Goal: Register for event/course

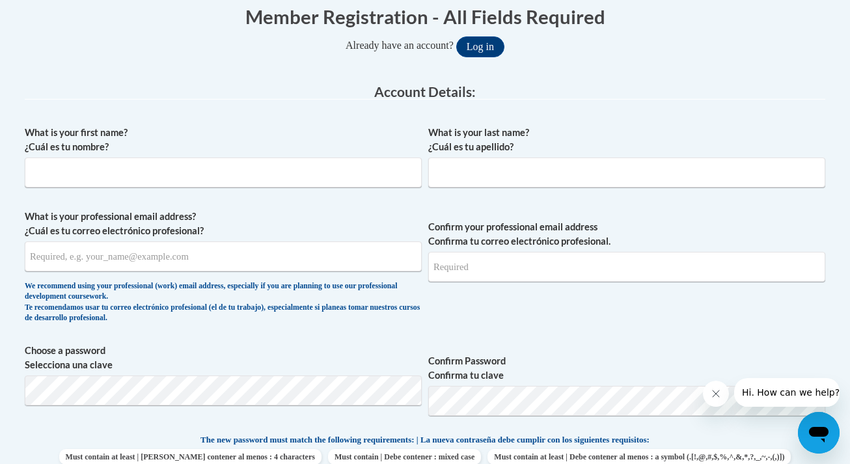
scroll to position [275, 0]
click at [407, 171] on input "What is your first name? ¿Cuál es tu nombre?" at bounding box center [223, 172] width 397 height 30
click at [385, 194] on div "What is your first name? ¿Cuál es tu nombre?" at bounding box center [223, 161] width 397 height 72
click at [364, 172] on input "What is your first name? ¿Cuál es tu nombre?" at bounding box center [223, 172] width 397 height 30
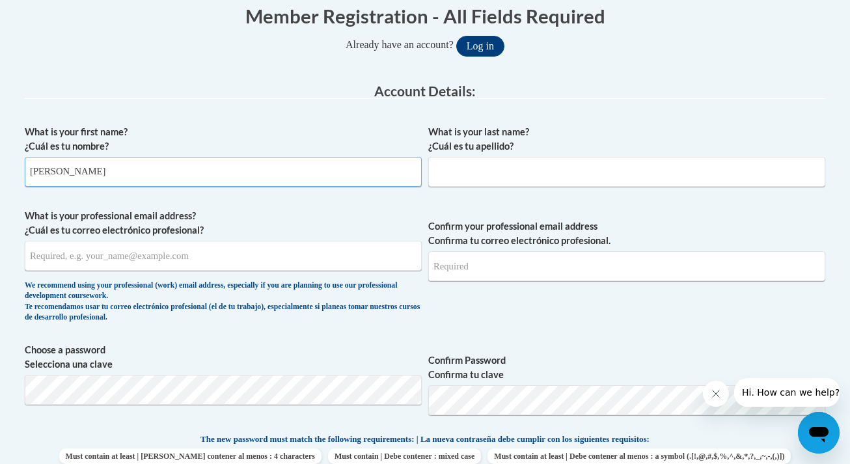
type input "Bryon"
click at [468, 176] on input "Heath" at bounding box center [626, 172] width 397 height 30
type input "Heath"
click at [336, 256] on input "What is your professional email address? ¿Cuál es tu correo electrónico profesi…" at bounding box center [223, 256] width 397 height 30
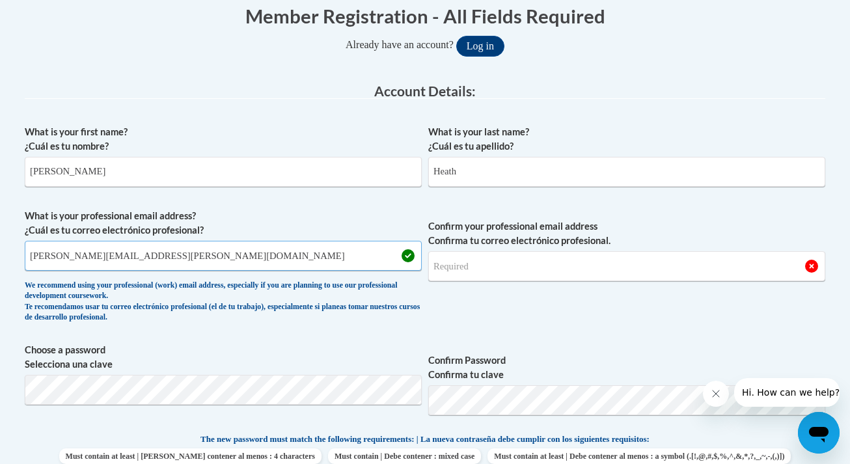
type input "bryon.heath@apsk12.org"
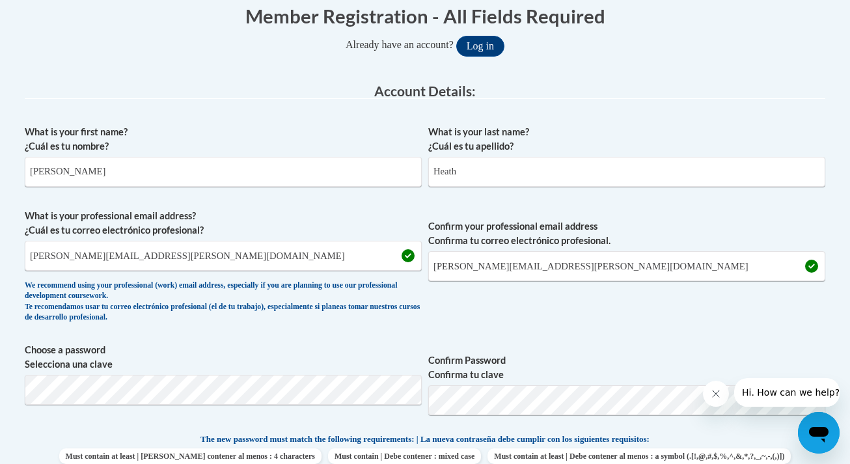
click at [571, 361] on label "Confirm Password Confirma tu clave" at bounding box center [626, 368] width 397 height 29
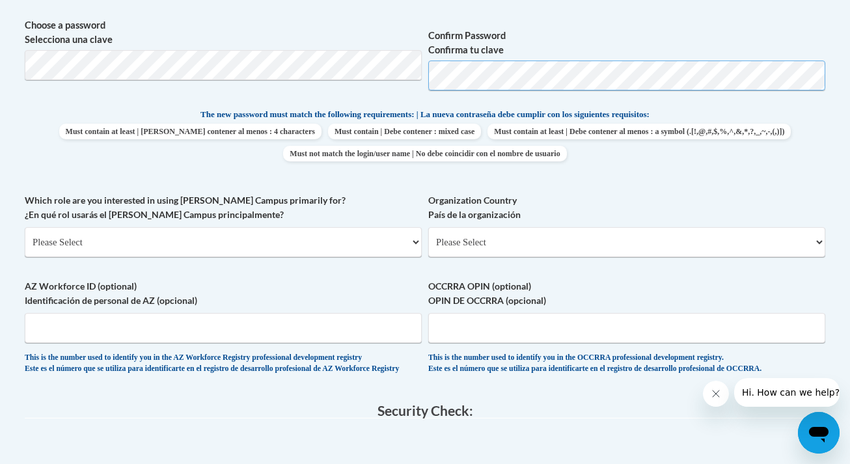
scroll to position [611, 0]
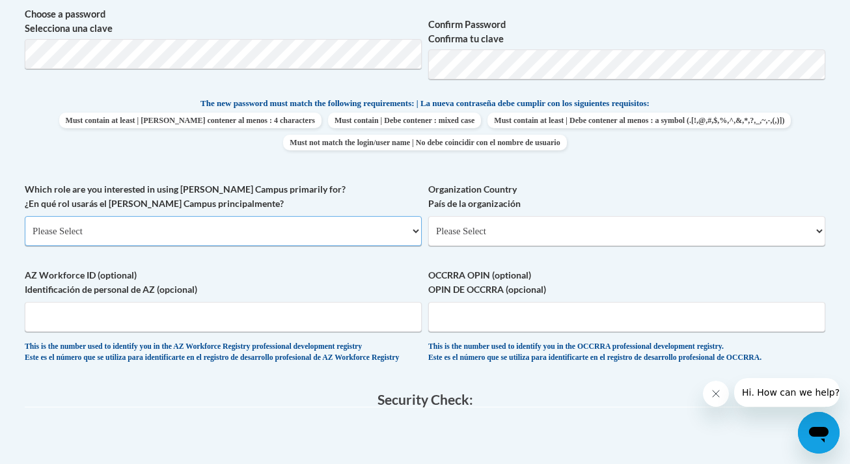
select select "fbf2d438-af2f-41f8-98f1-81c410e29de3"
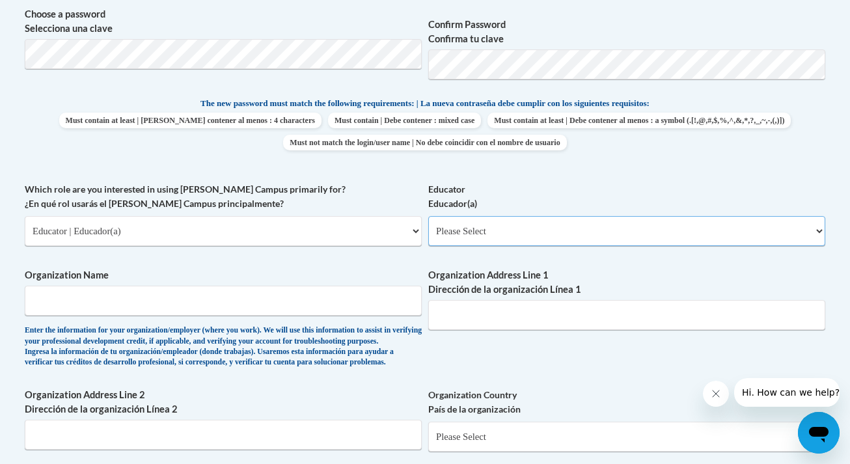
select select "5455f13f-8aeb-4200-a53b-f3dbe28286cf"
type input "Atlanta Public Schools"
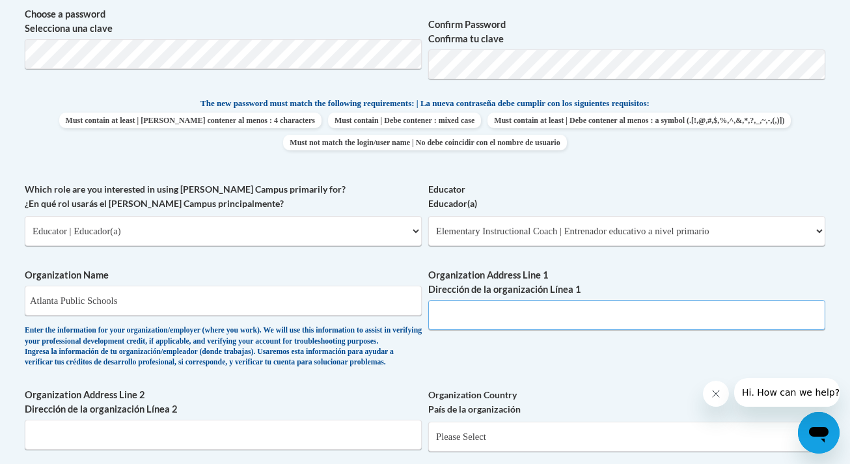
click at [456, 304] on input "Organization Address Line 1 Dirección de la organización Línea 1" at bounding box center [626, 315] width 397 height 30
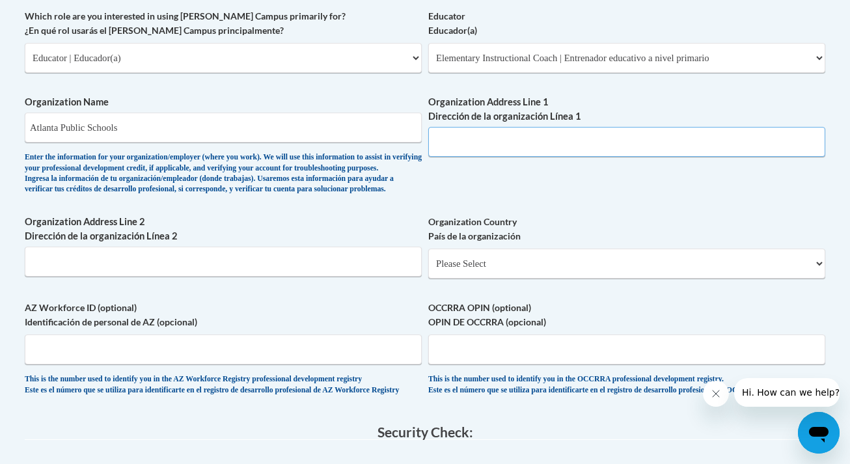
scroll to position [789, 0]
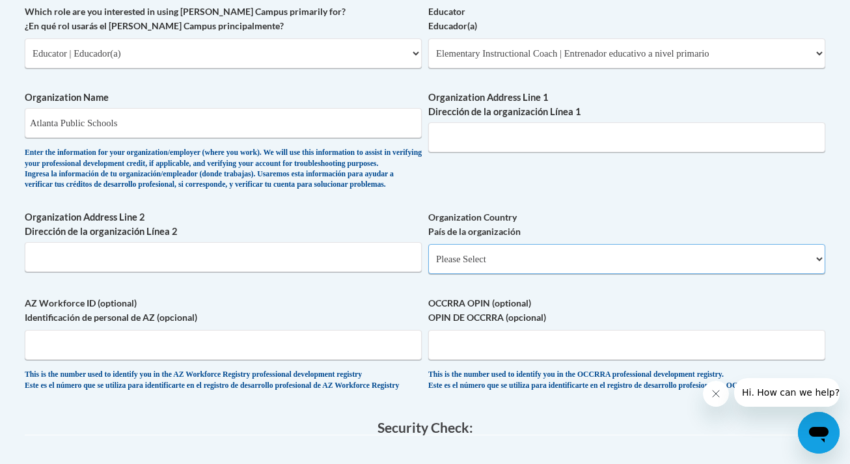
select select "ad49bcad-a171-4b2e-b99c-48b446064914"
select select
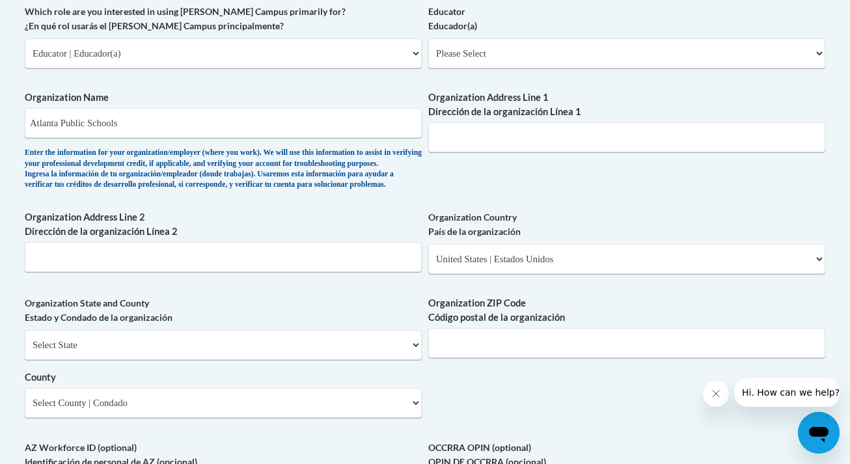
click at [513, 111] on span "Organization Address Line 1 Dirección de la organización Línea 1" at bounding box center [626, 122] width 397 height 62
paste input "130 Trinity Ave Atlanta, GA 30303"
type input "130 Trinity Ave."
type input "30303"
select select "Georgia"
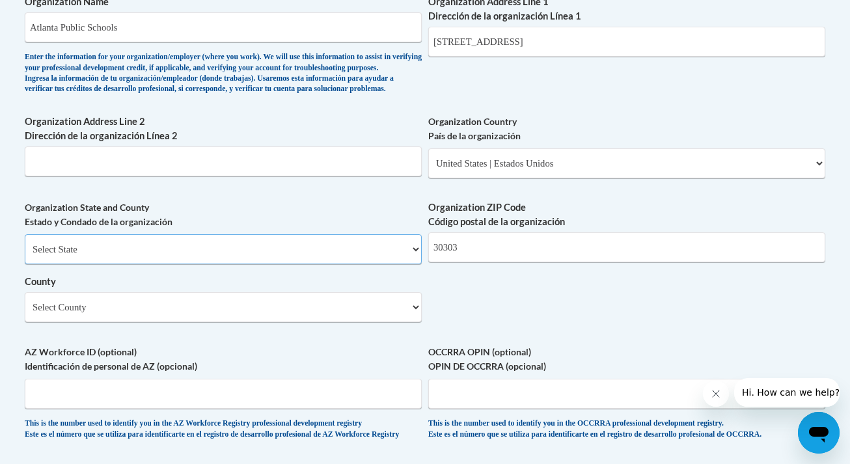
scroll to position [907, 0]
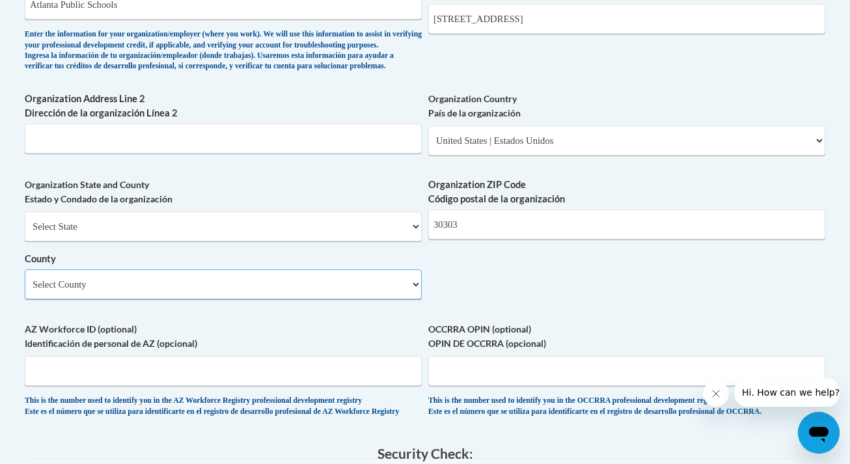
select select "Fulton"
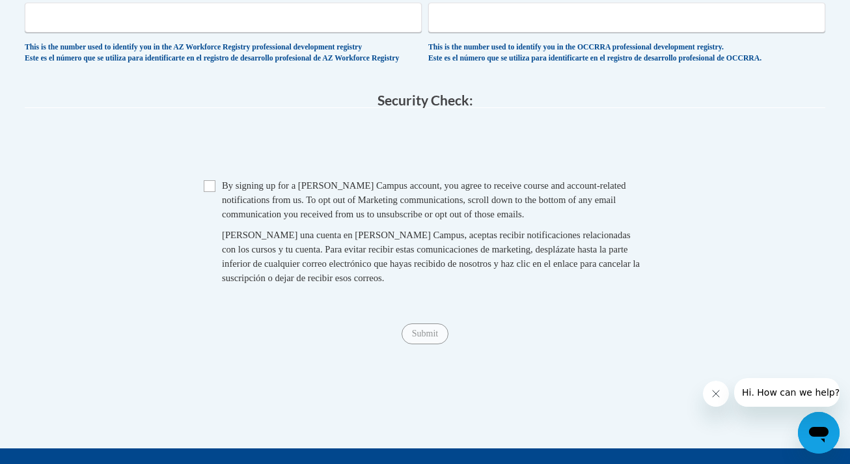
scroll to position [1262, 0]
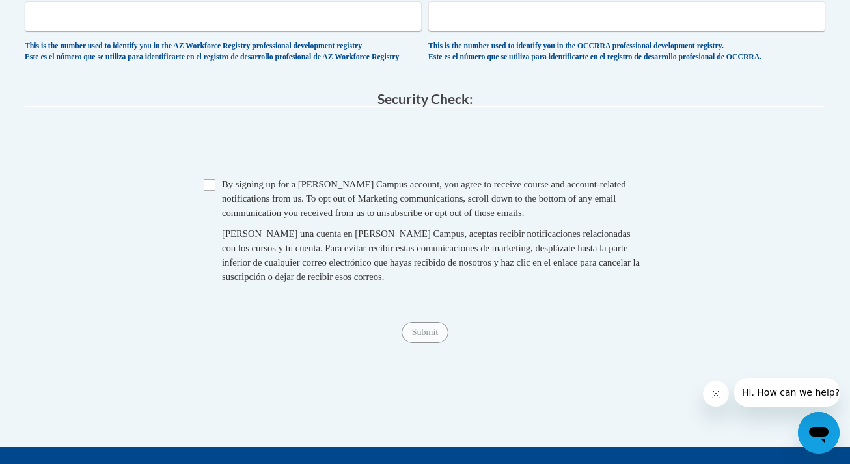
click at [209, 185] on input "Checkbox" at bounding box center [210, 185] width 12 height 12
checkbox input "true"
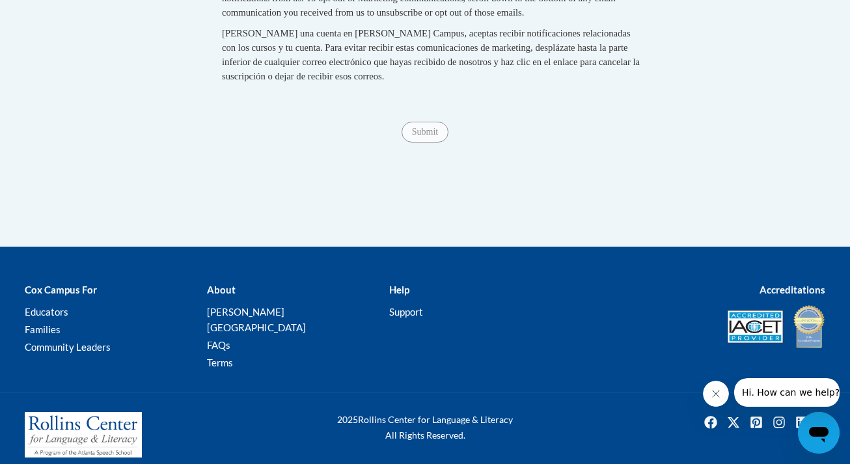
scroll to position [1462, 0]
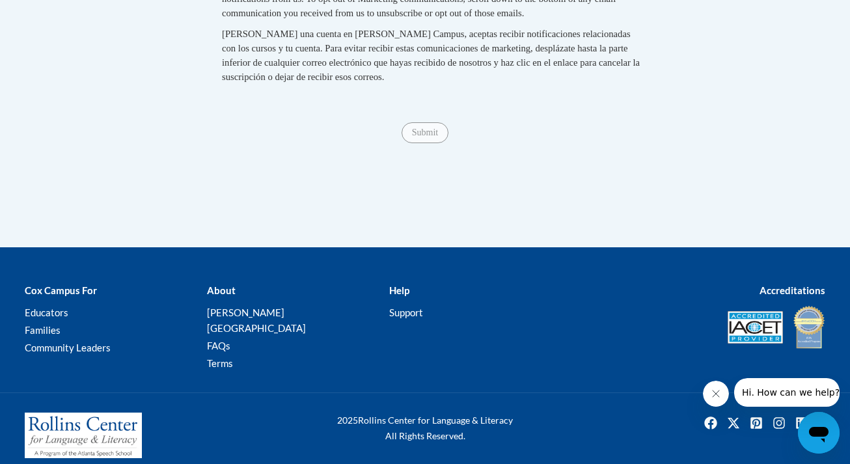
click at [428, 143] on div "Submit Submit" at bounding box center [425, 132] width 801 height 21
click at [428, 133] on span "Submit" at bounding box center [425, 131] width 47 height 10
click at [428, 132] on span "Submit" at bounding box center [425, 131] width 47 height 10
click at [428, 136] on span "Submit" at bounding box center [425, 131] width 47 height 10
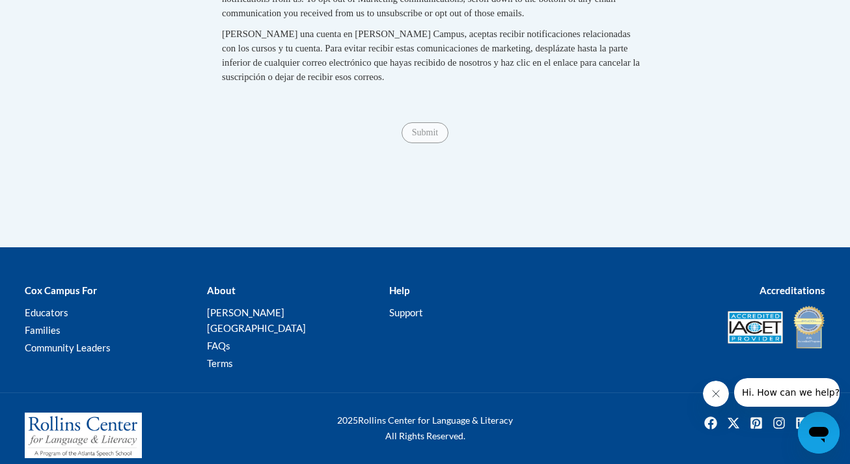
click at [428, 136] on span "Submit" at bounding box center [425, 131] width 47 height 10
click at [418, 136] on input "Submit" at bounding box center [425, 132] width 47 height 21
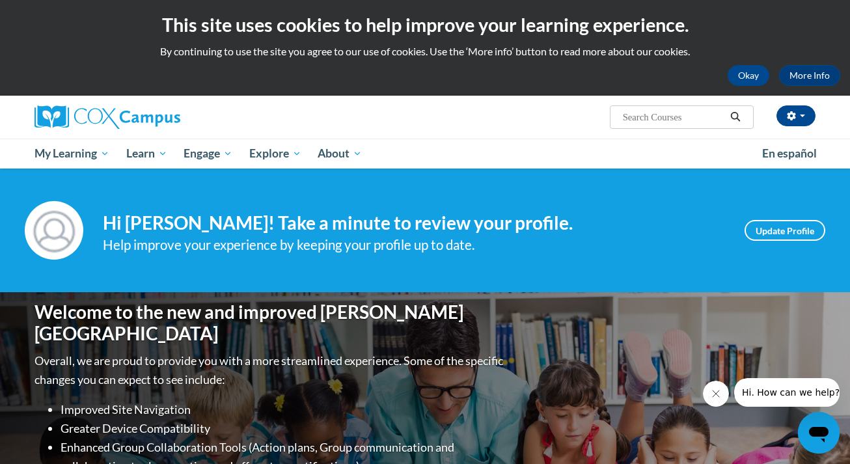
scroll to position [1, 0]
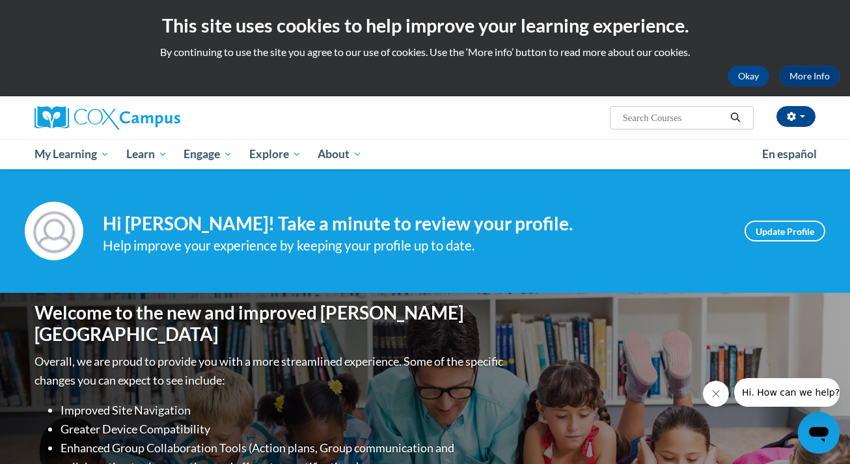
click at [649, 114] on input "Search..." at bounding box center [674, 118] width 104 height 16
type input "Early litera"
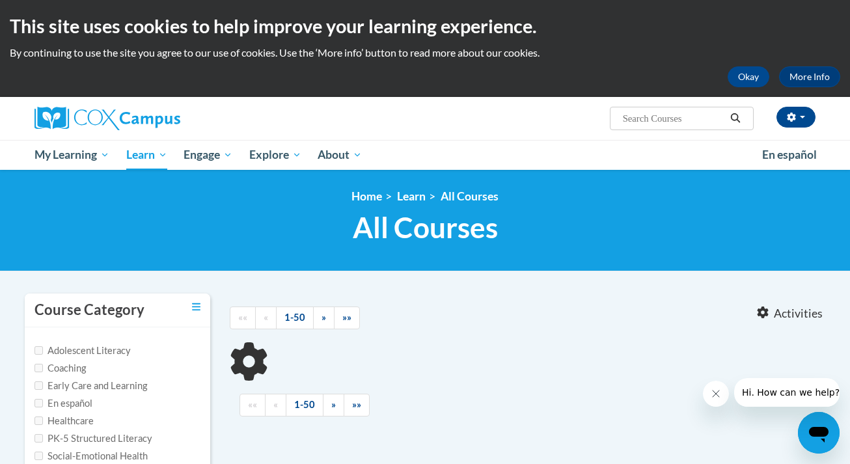
type input "Early literacy"
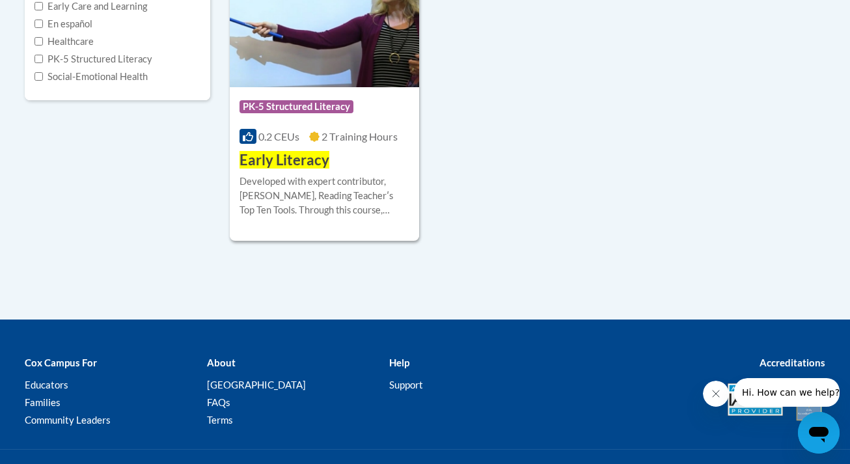
scroll to position [382, 0]
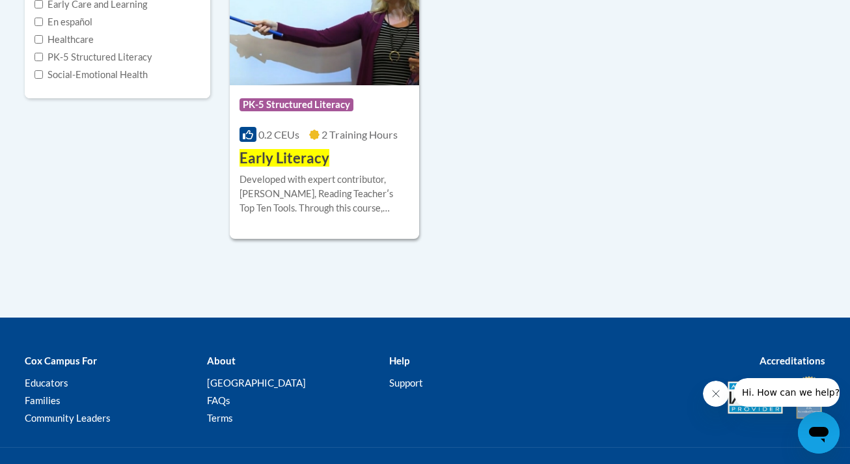
click at [344, 124] on div "Course Category: PK-5 Structured Literacy 0.2 CEUs 2 Training Hours COURSE Earl…" at bounding box center [324, 126] width 189 height 83
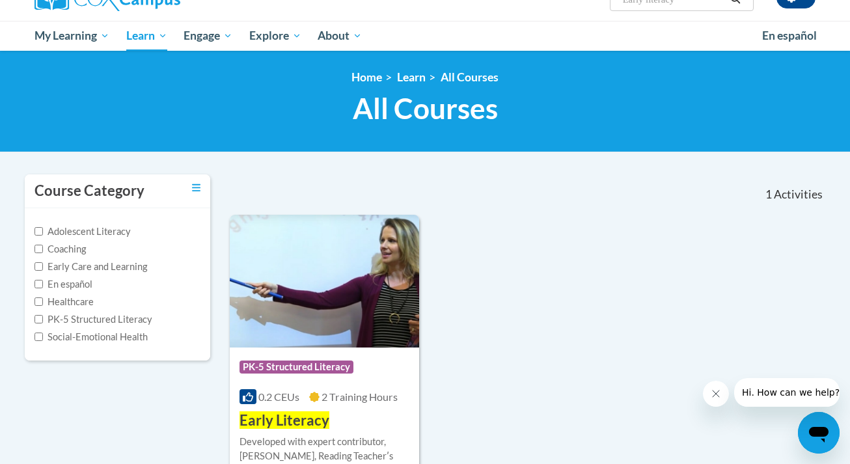
scroll to position [118, 0]
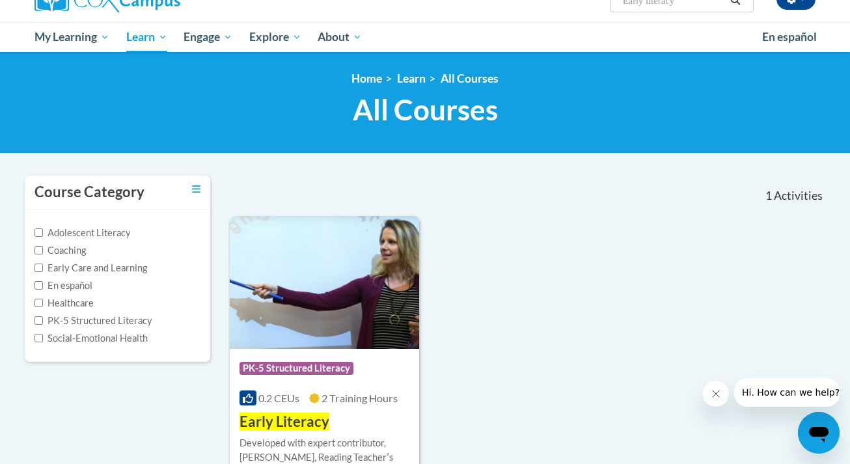
click at [375, 391] on div "0.2 CEUs 2 Training Hours" at bounding box center [325, 398] width 170 height 14
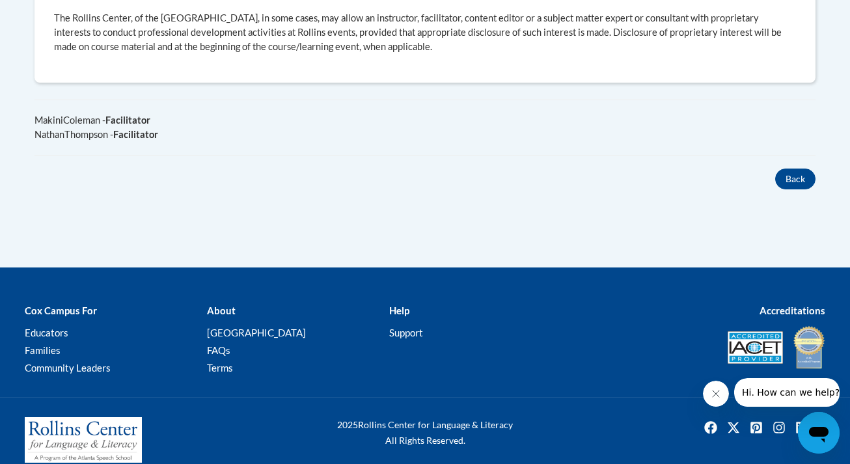
scroll to position [856, 0]
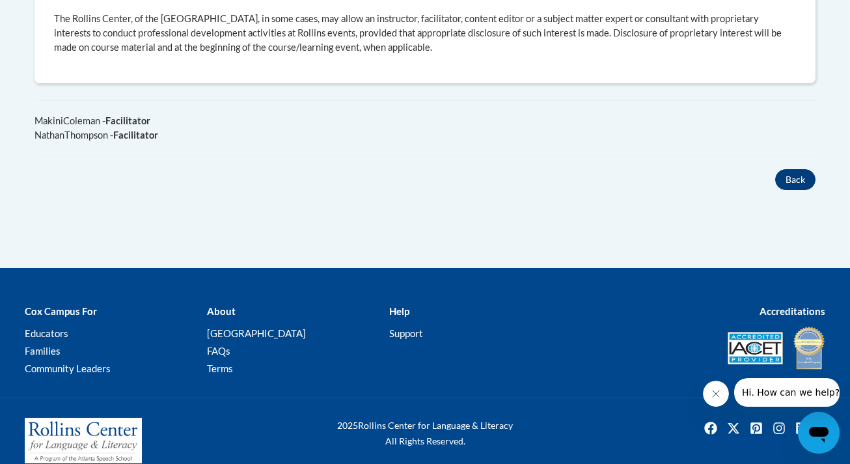
click at [783, 169] on button "Back" at bounding box center [796, 179] width 40 height 21
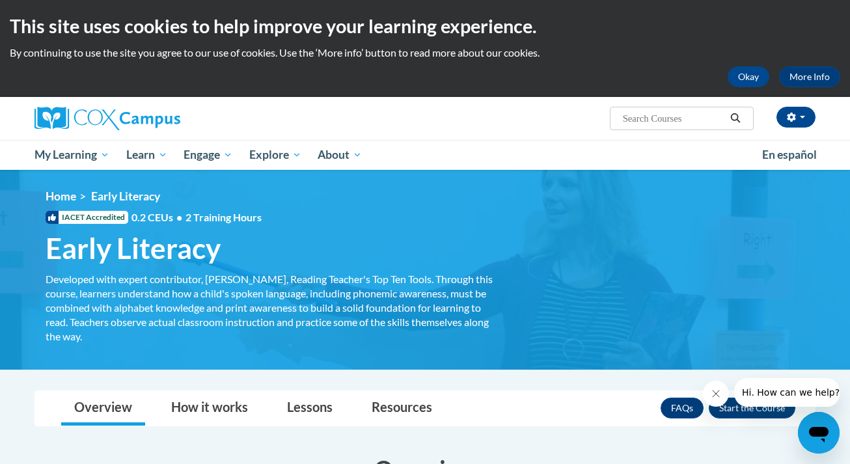
click at [627, 122] on input "Search..." at bounding box center [674, 119] width 104 height 16
type input "systematic"
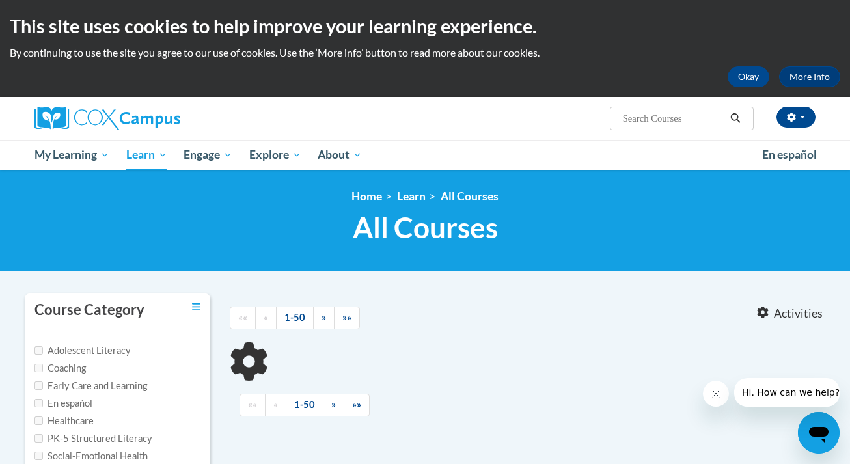
type input "systematic"
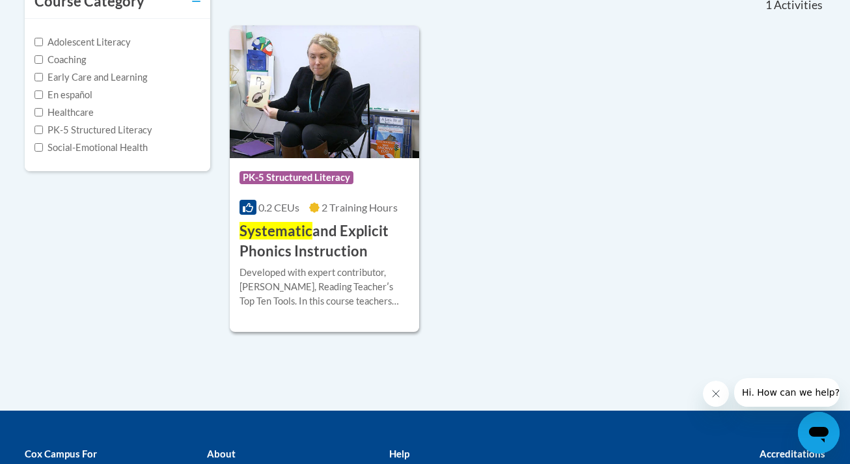
scroll to position [310, 0]
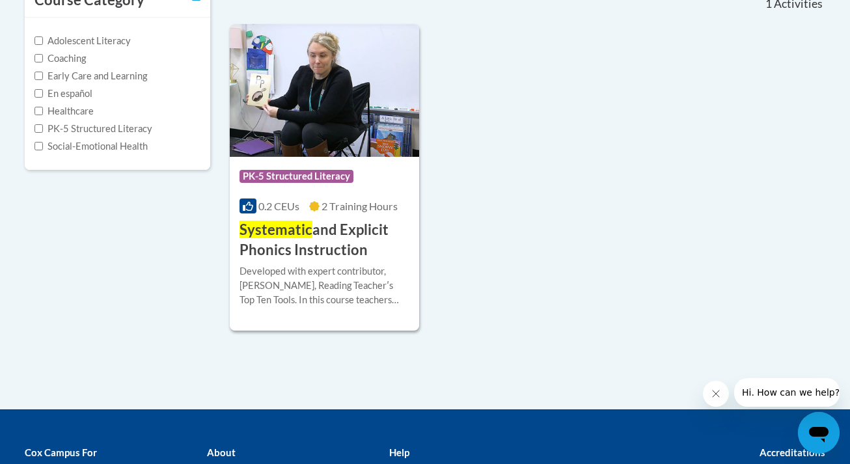
click at [337, 226] on h3 "Systematic and Explicit Phonics Instruction" at bounding box center [325, 240] width 170 height 40
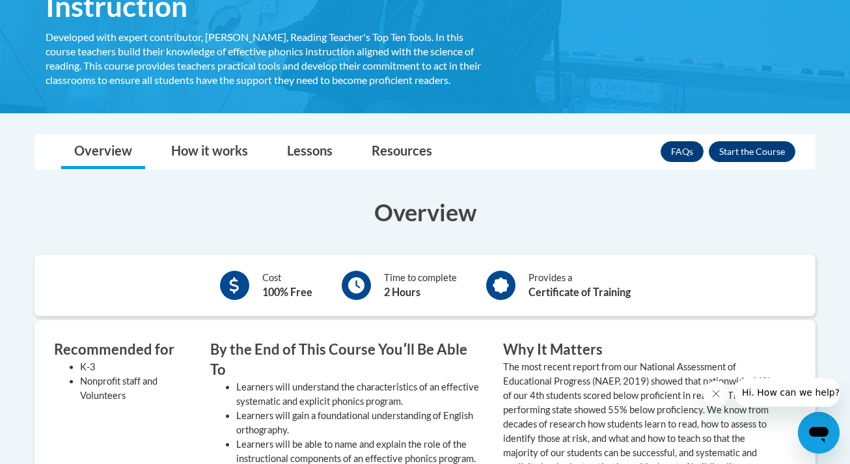
scroll to position [254, 0]
